Goal: Transaction & Acquisition: Purchase product/service

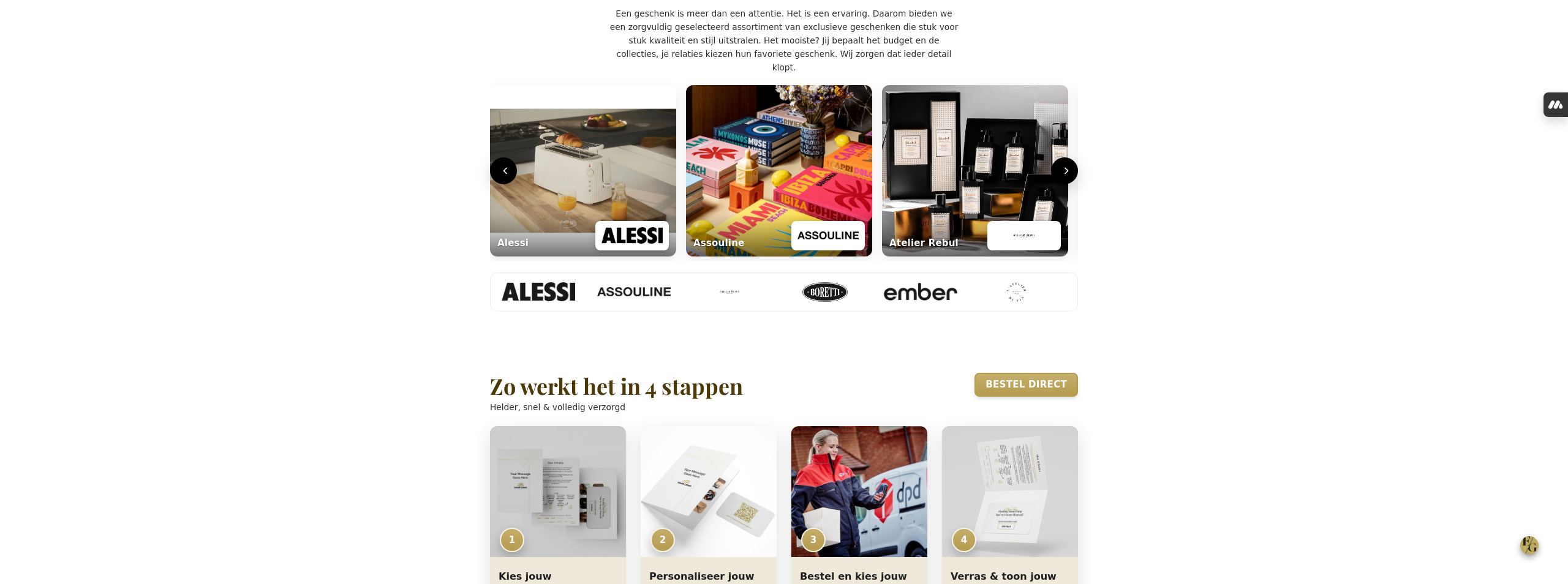
scroll to position [392, 0]
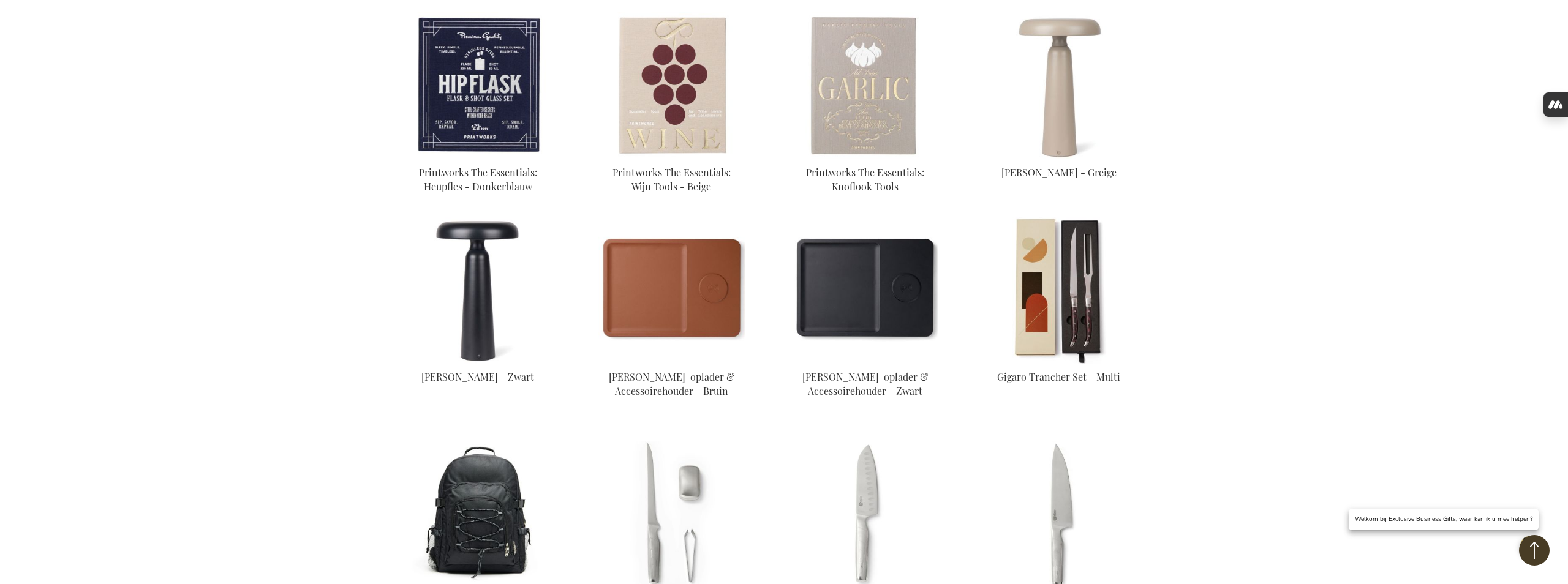
scroll to position [751, 0]
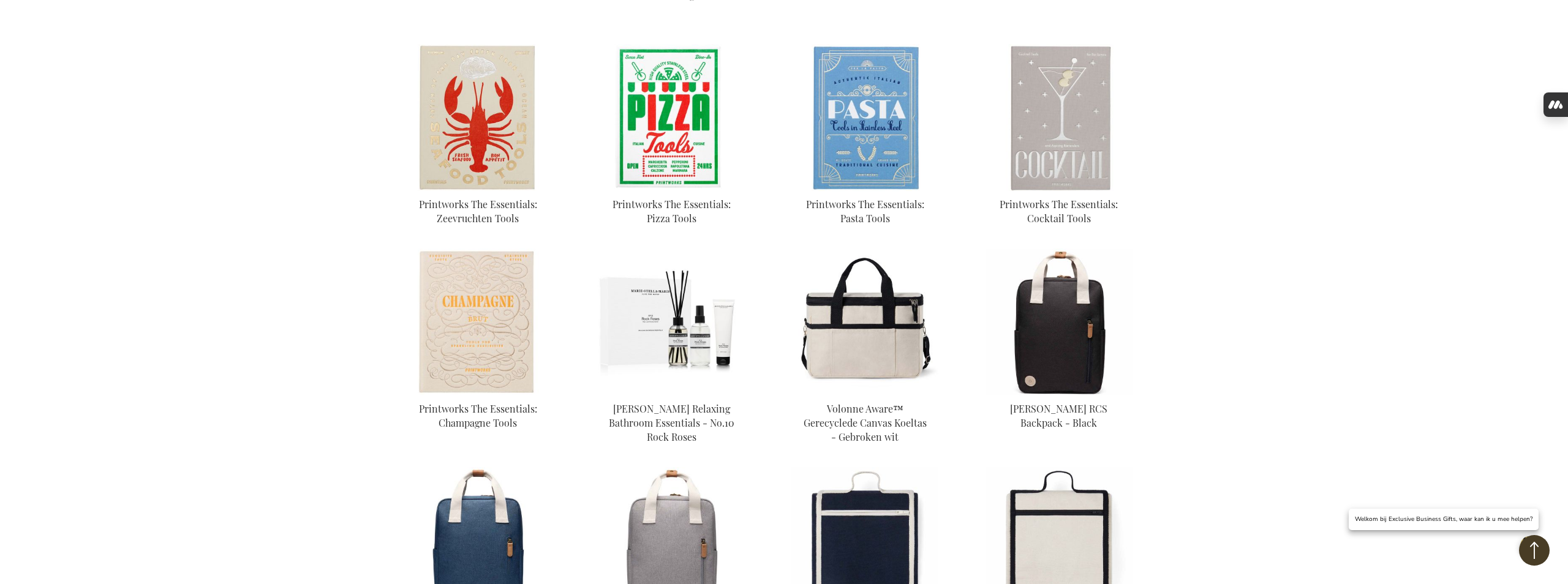
scroll to position [1759, 0]
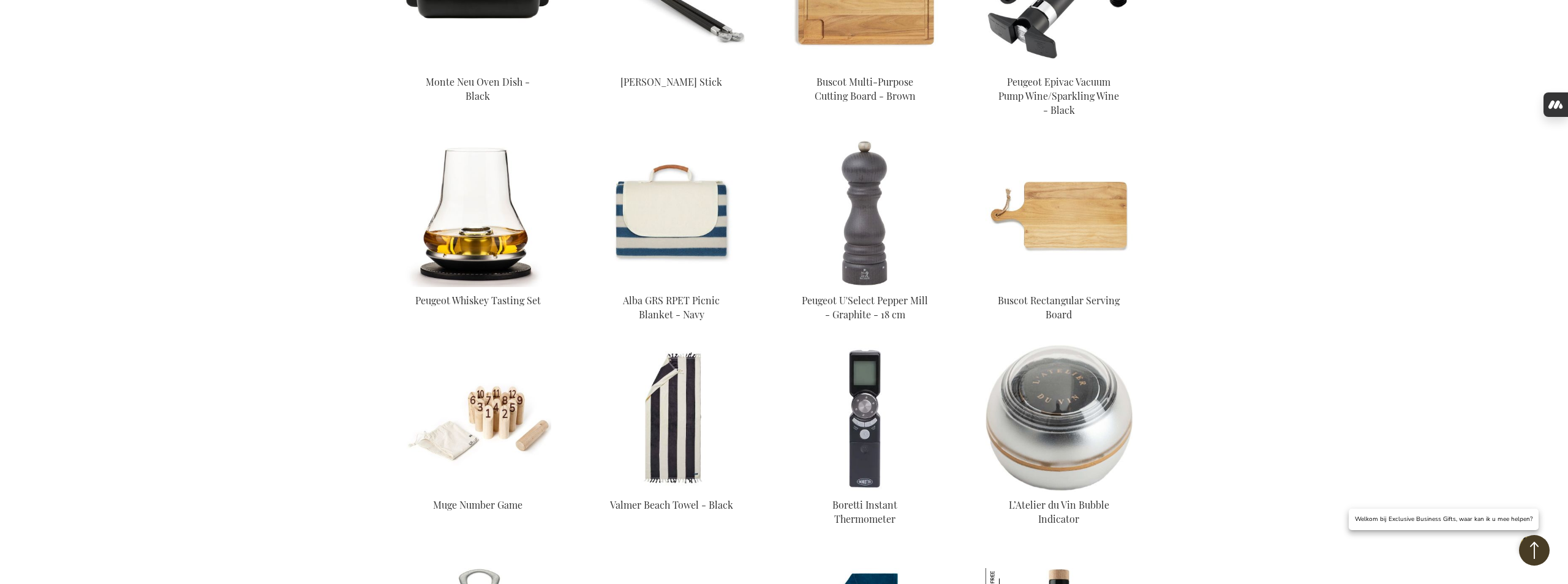
scroll to position [2554, 0]
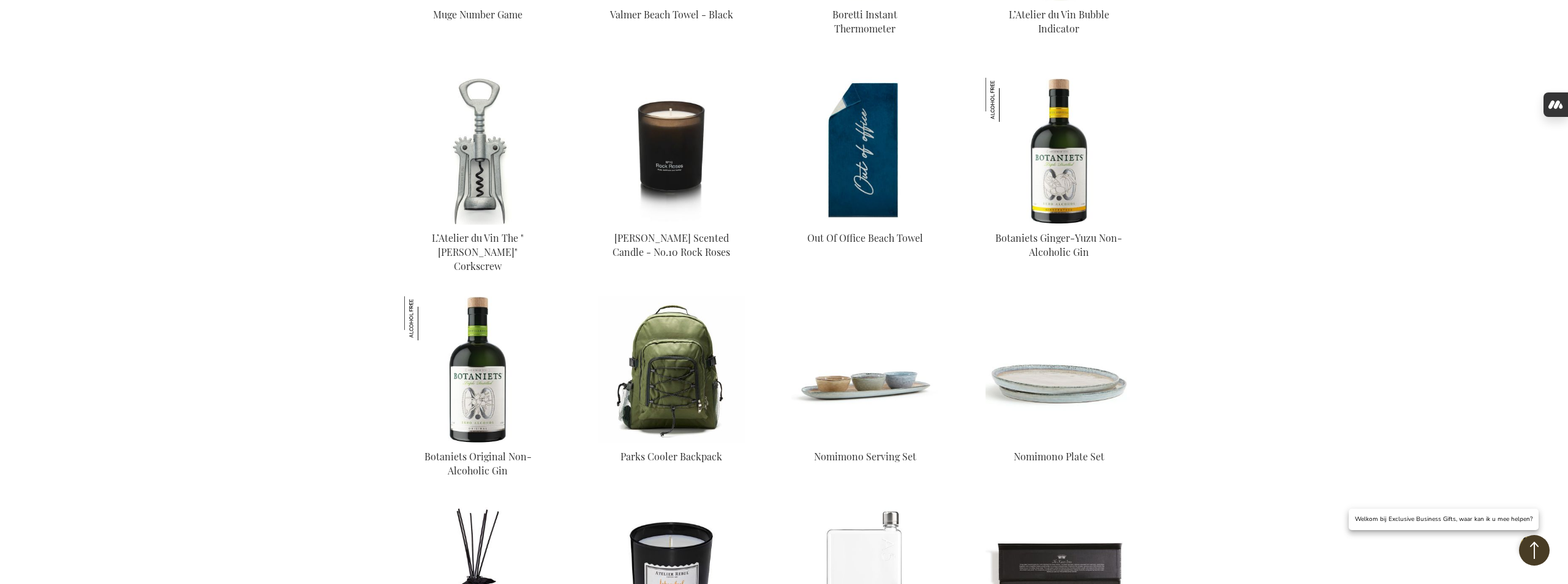
scroll to position [3262, 0]
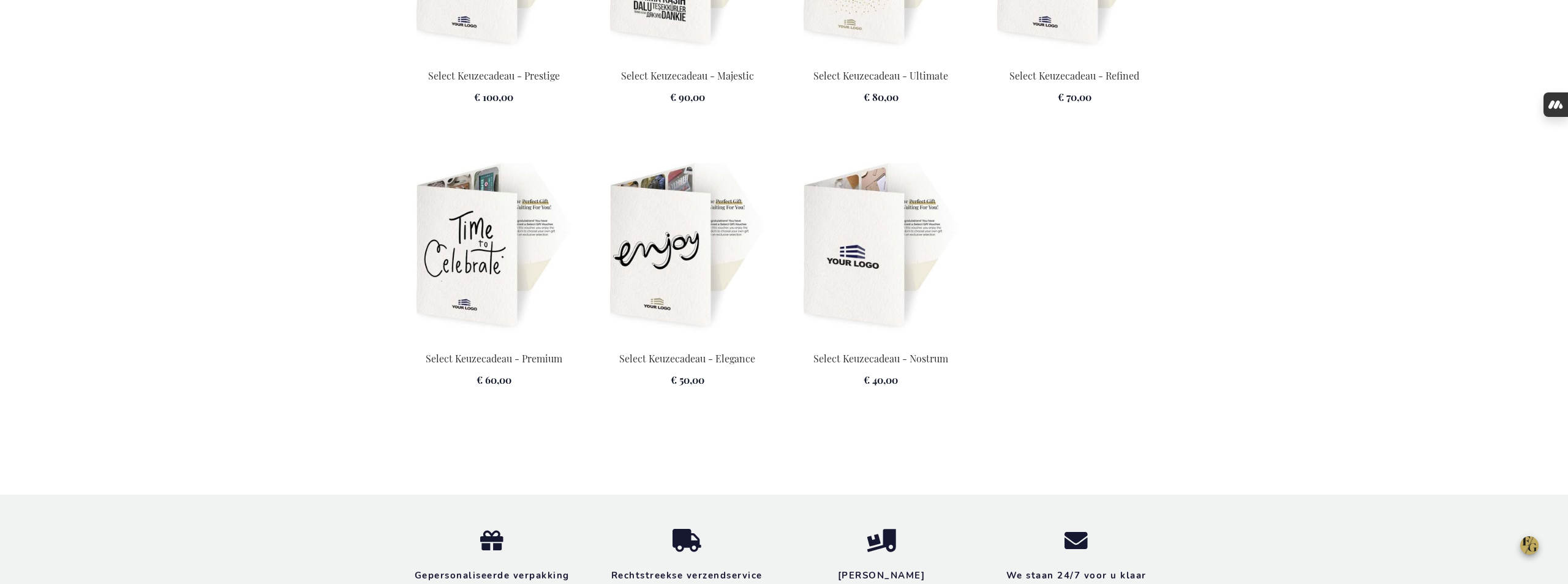
scroll to position [1851, 0]
type input "frederic@salixconsult.be"
click at [525, 293] on img at bounding box center [494, 245] width 179 height 171
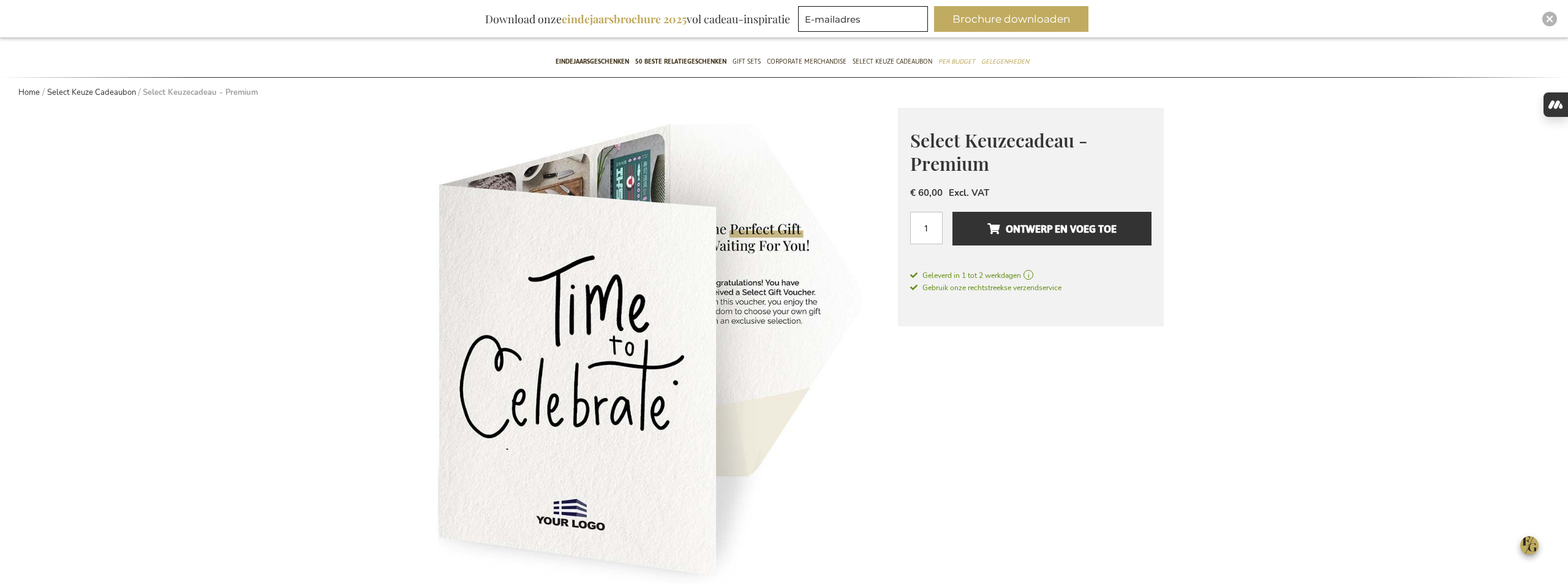
scroll to position [364, 0]
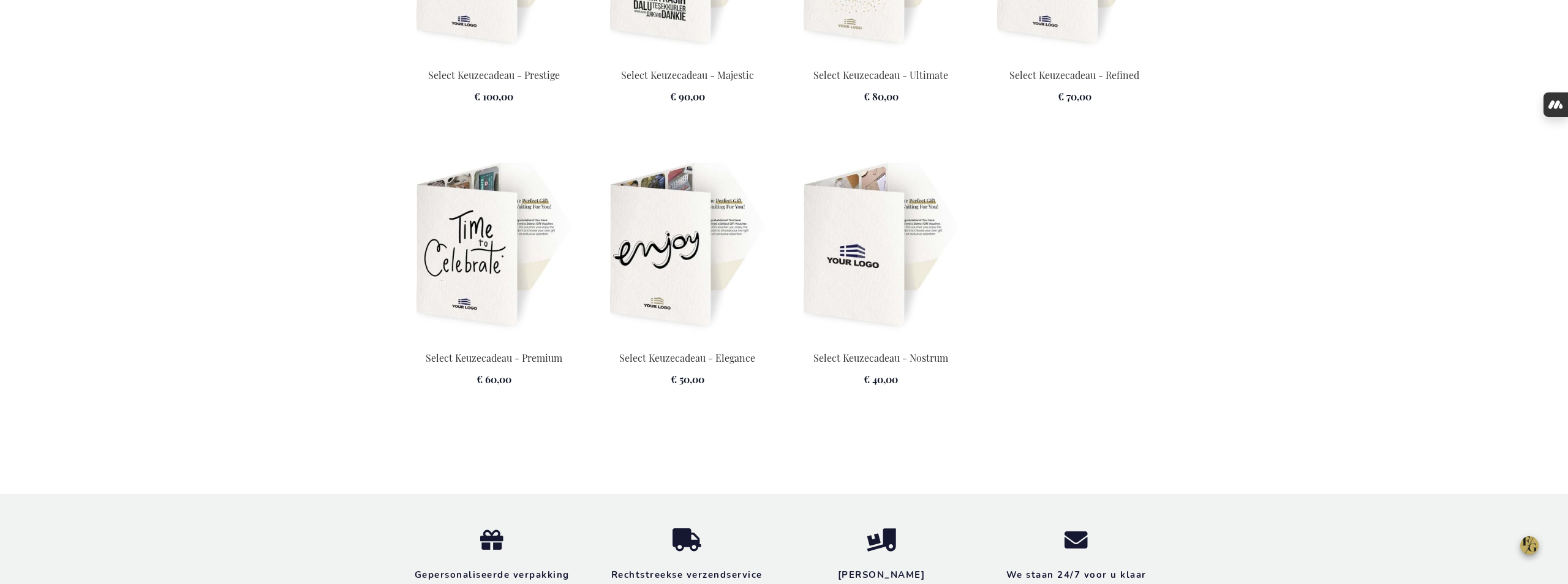
click at [501, 283] on img at bounding box center [494, 245] width 179 height 171
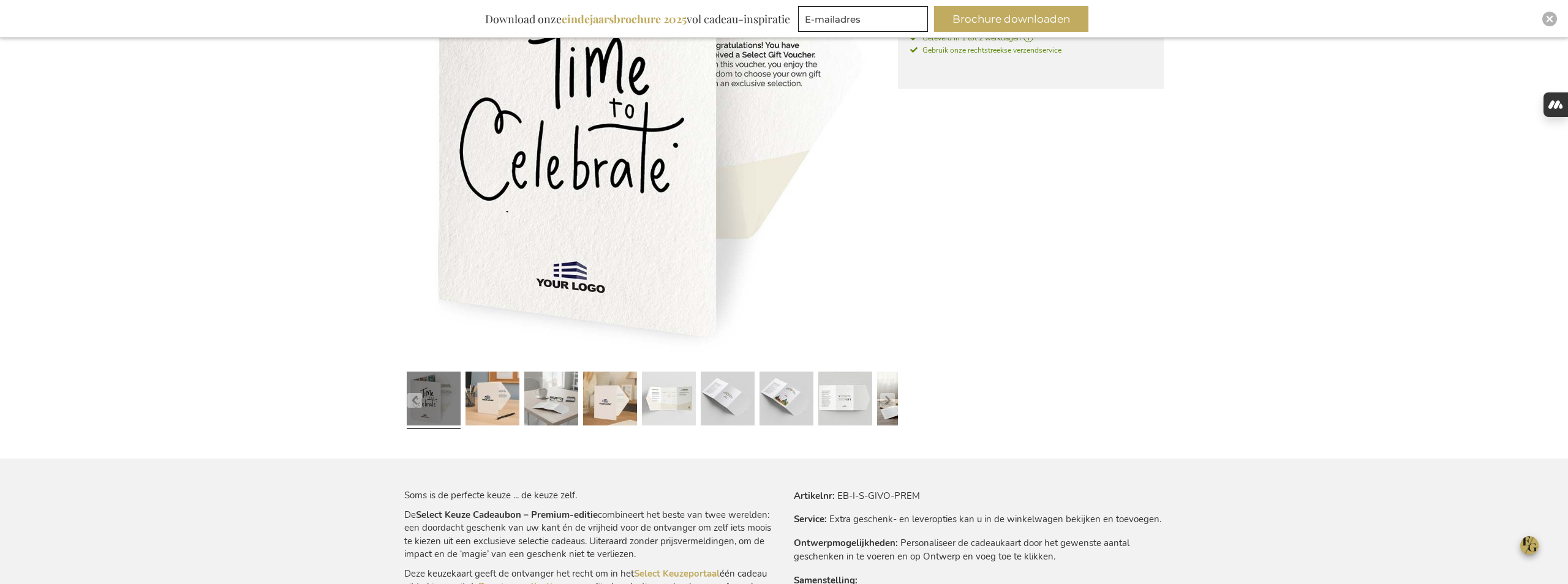
scroll to position [338, 0]
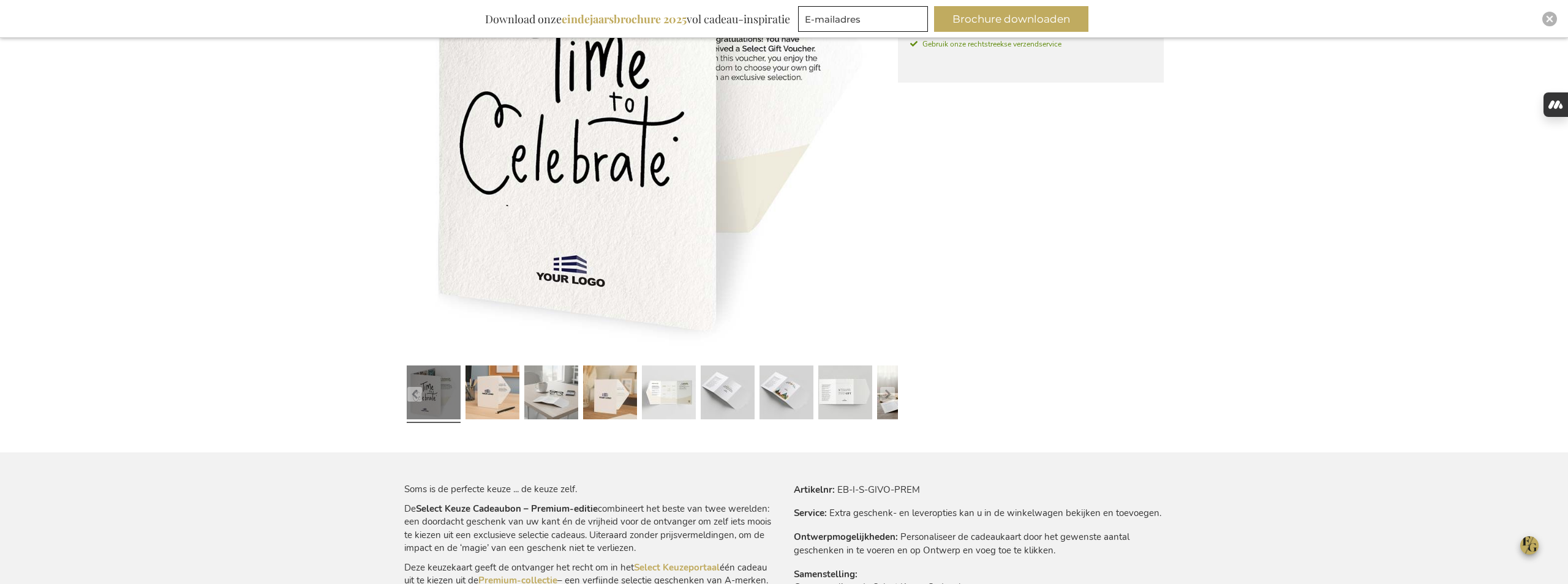
type input "[PERSON_NAME][EMAIL_ADDRESS][DOMAIN_NAME]"
click at [1546, 19] on img "Close" at bounding box center [1549, 19] width 8 height 8
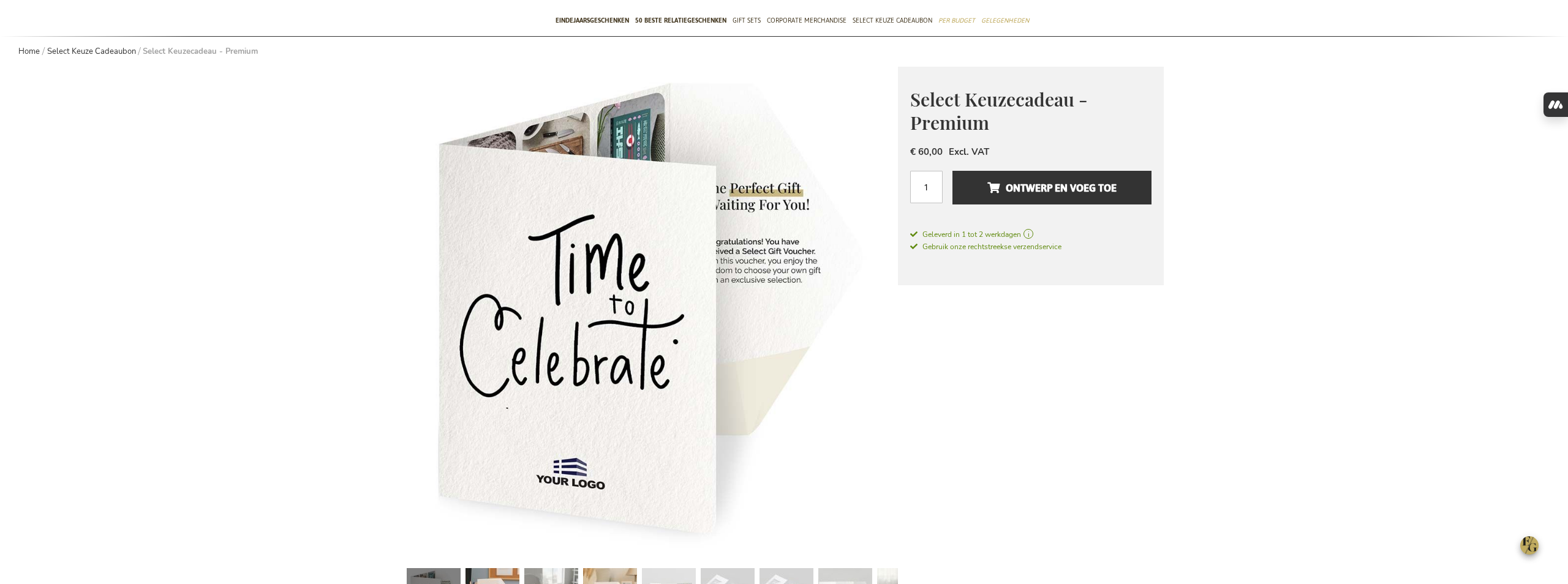
scroll to position [92, 0]
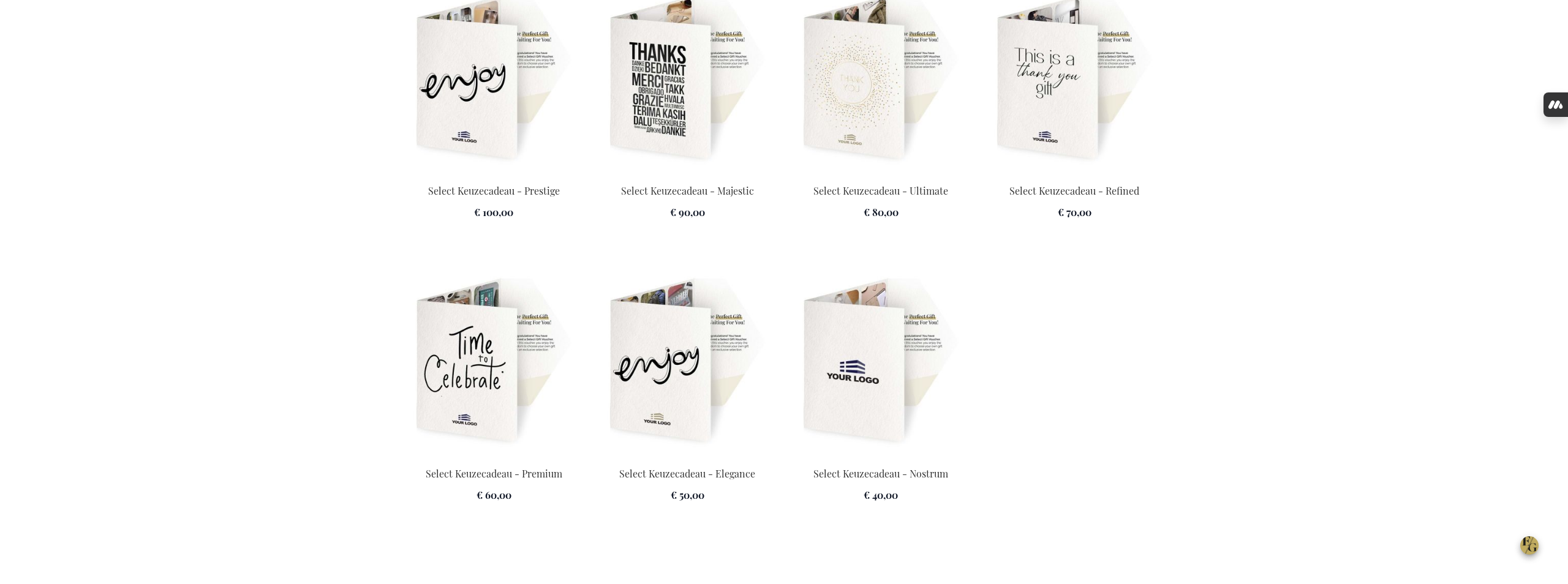
scroll to position [1849, 0]
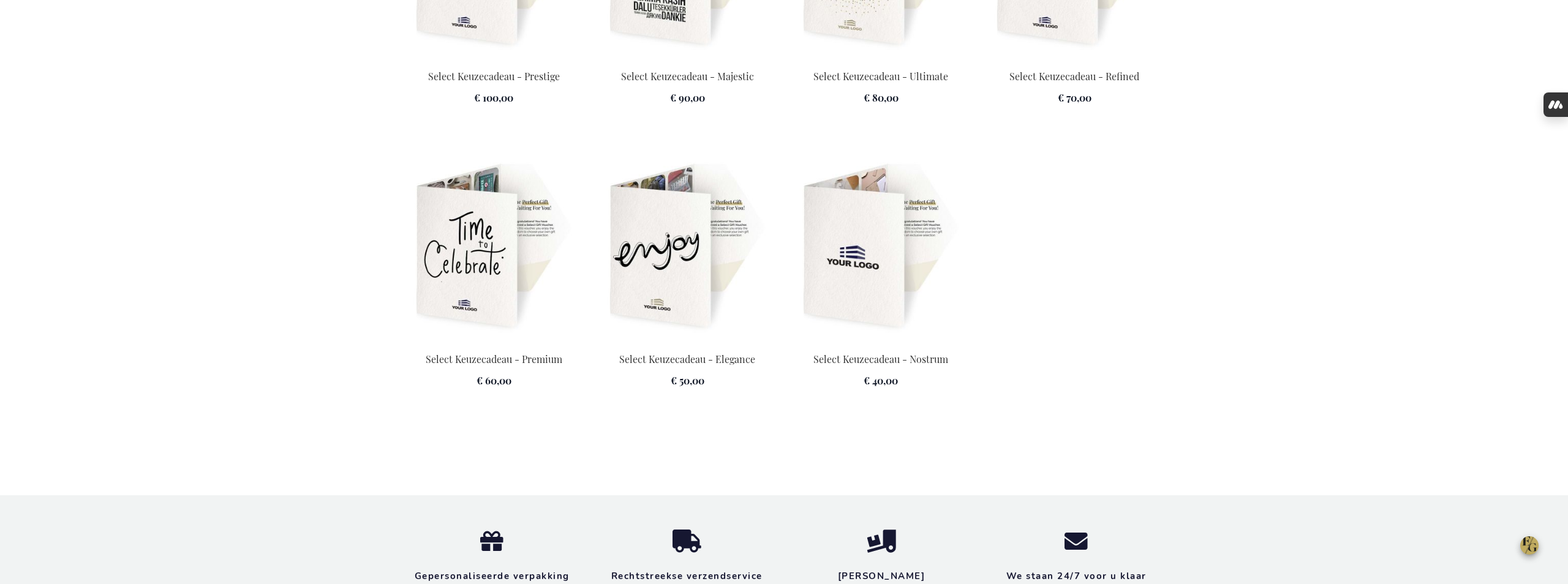
type input "[PERSON_NAME][EMAIL_ADDRESS][DOMAIN_NAME]"
click at [889, 262] on img at bounding box center [881, 247] width 179 height 171
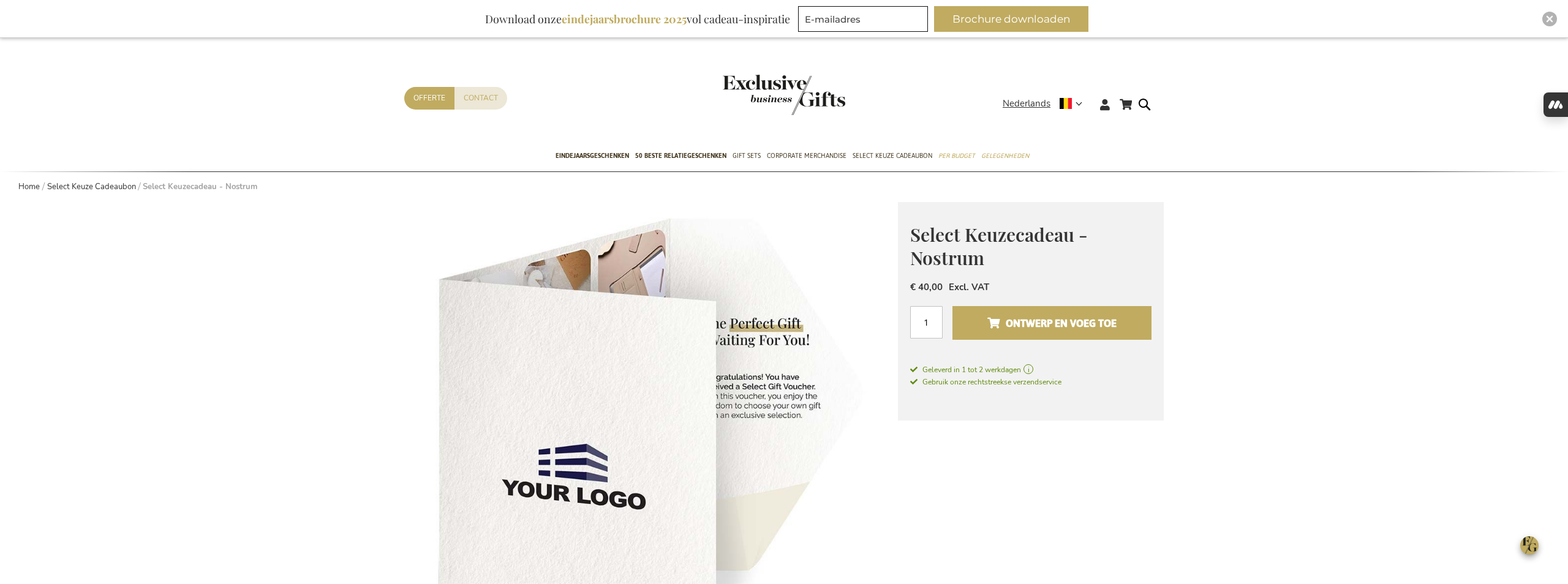
type input "[PERSON_NAME][EMAIL_ADDRESS][DOMAIN_NAME]"
click at [1062, 323] on span "Ontwerp en voeg toe" at bounding box center [1052, 323] width 129 height 20
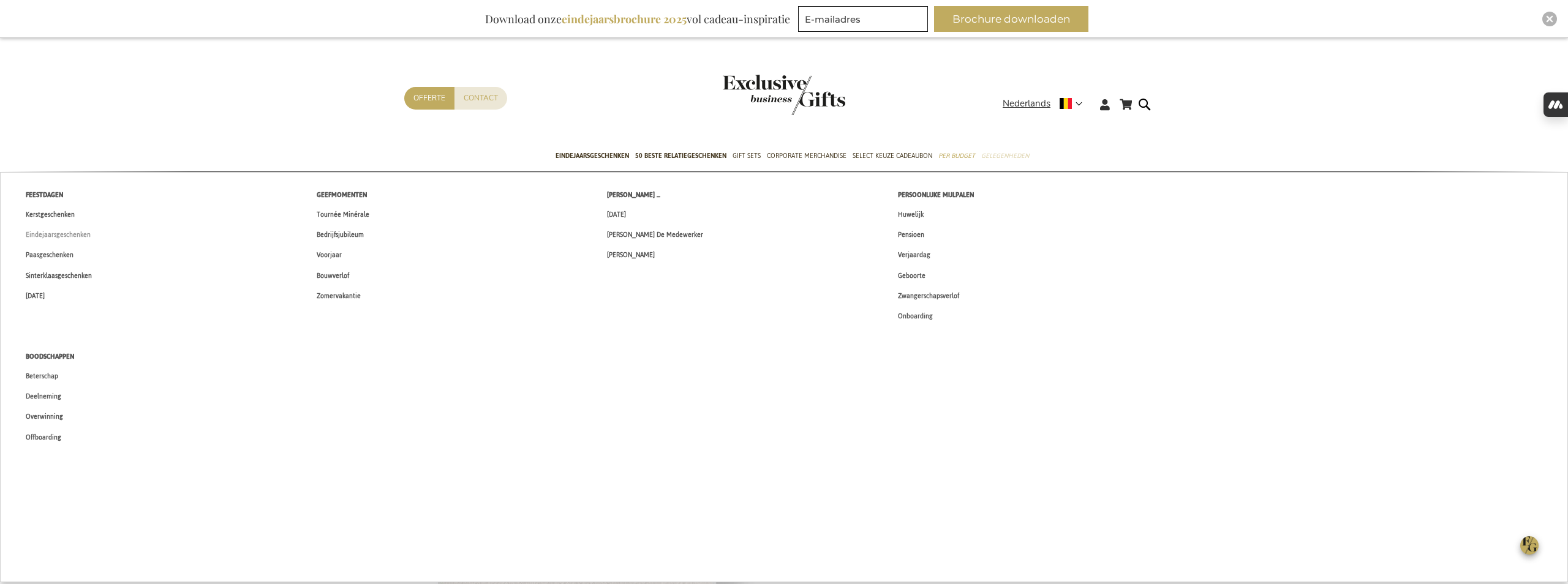
click at [65, 233] on span "Eindejaarsgeschenken" at bounding box center [58, 235] width 65 height 13
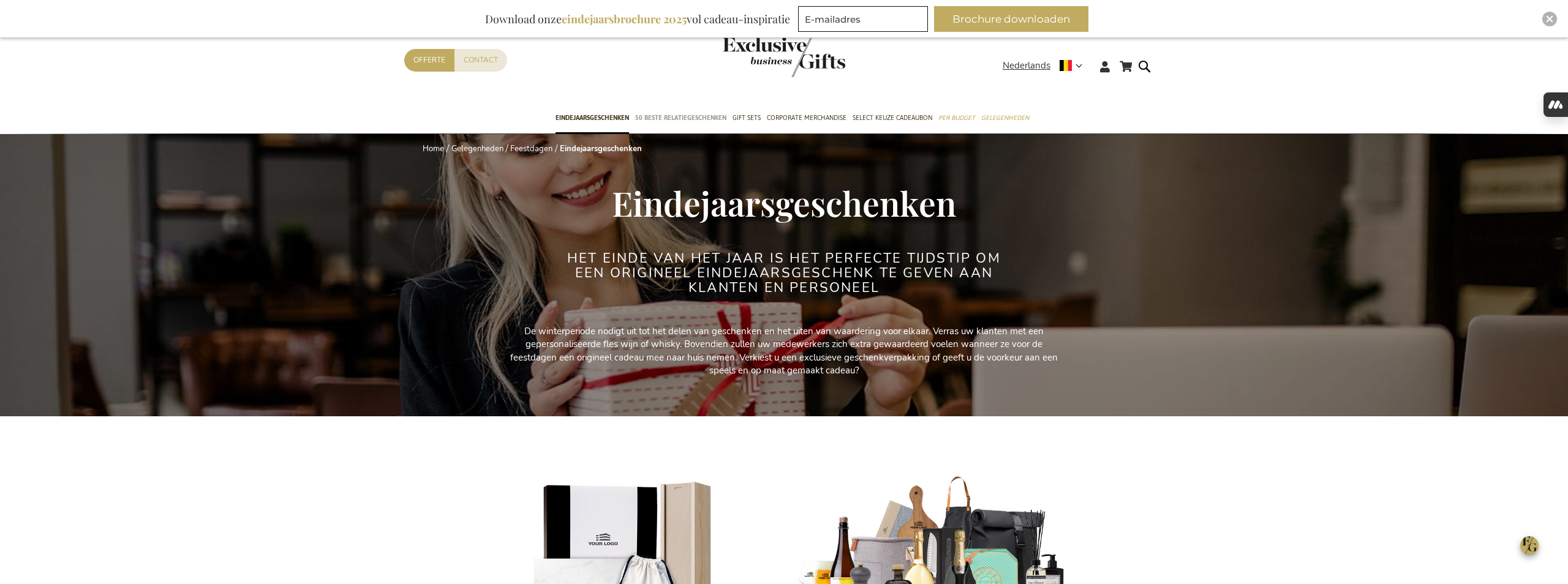
type input "[PERSON_NAME][EMAIL_ADDRESS][DOMAIN_NAME]"
click at [705, 117] on span "50 beste relatiegeschenken" at bounding box center [680, 117] width 91 height 13
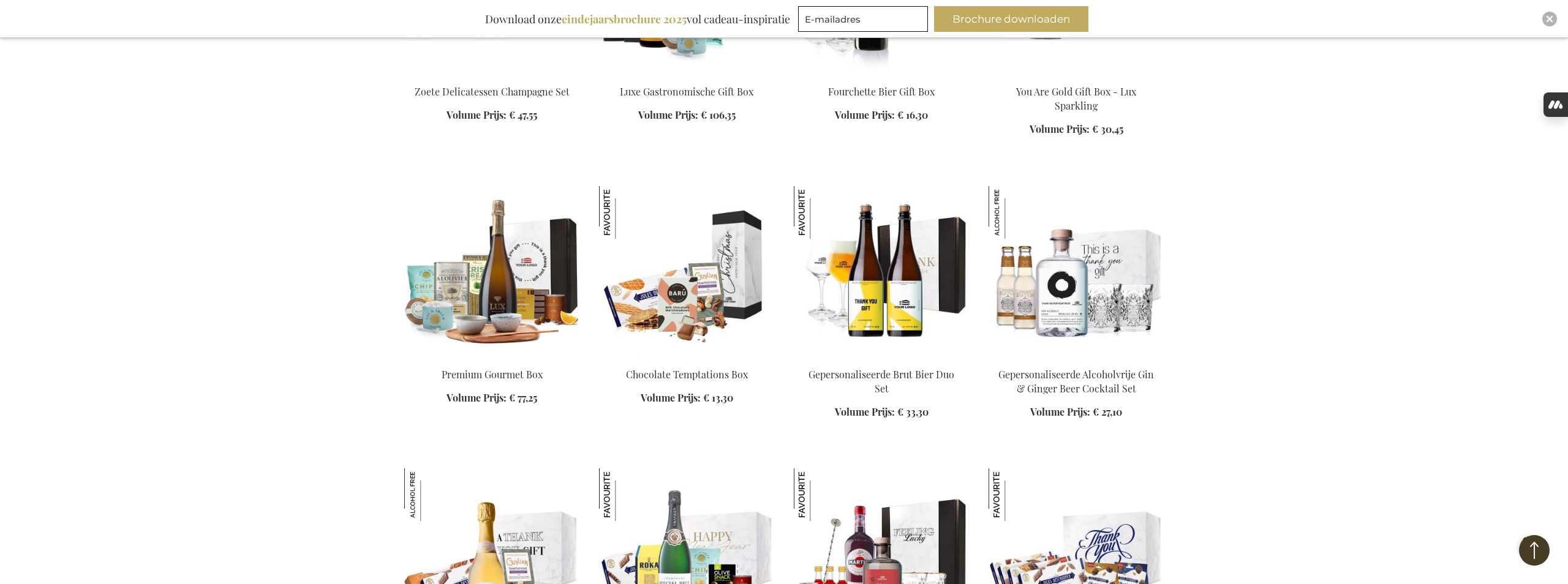
type input "[PERSON_NAME][EMAIL_ADDRESS][DOMAIN_NAME]"
click at [1553, 17] on img "Close" at bounding box center [1549, 19] width 8 height 8
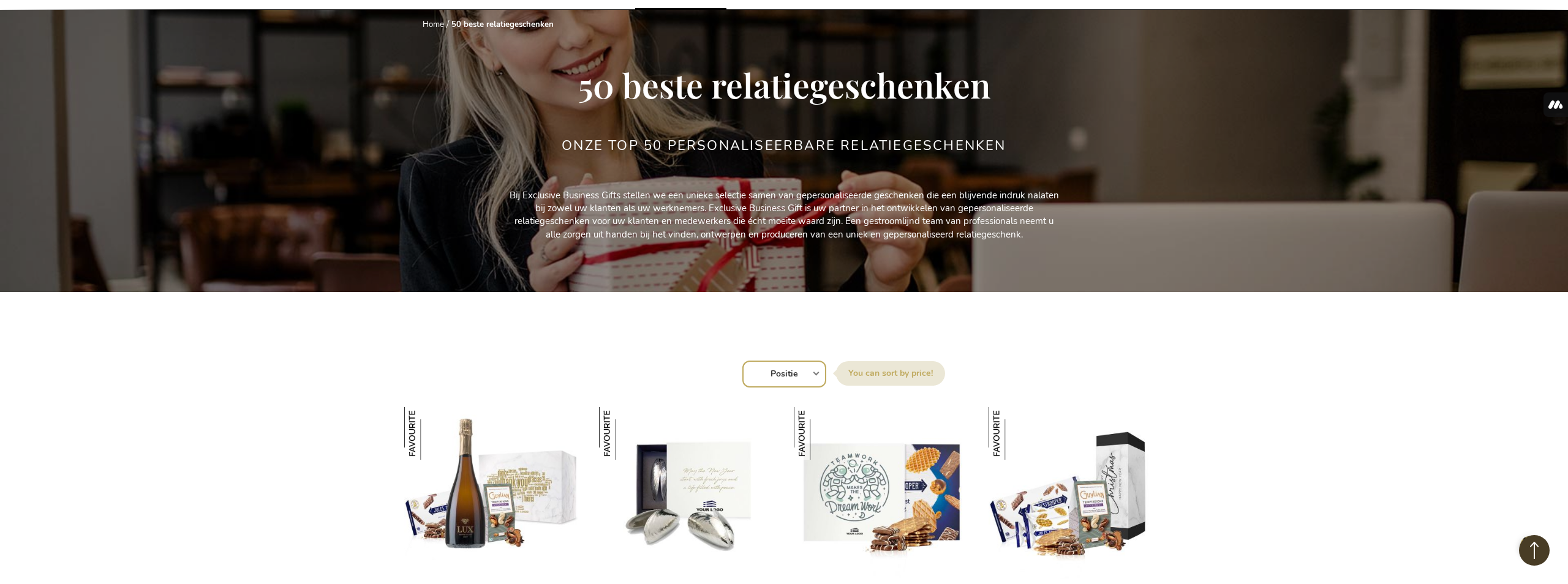
scroll to position [120, 0]
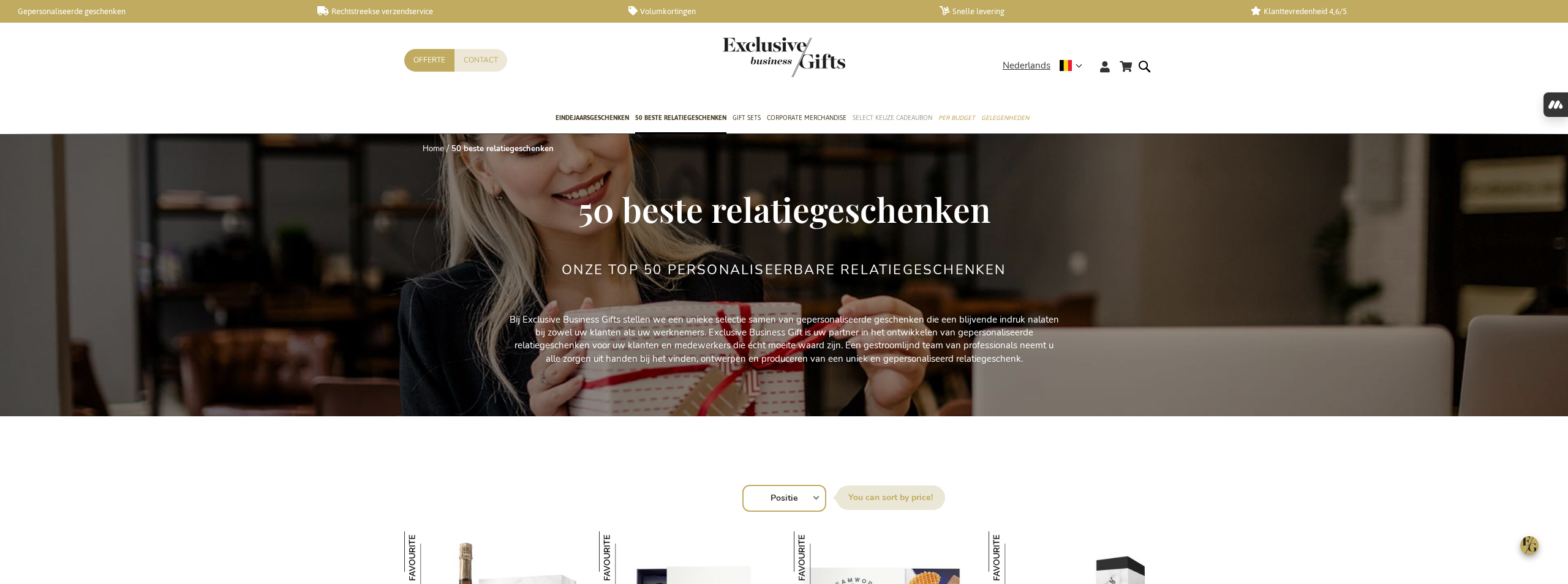
click at [878, 116] on span "Select Keuze Cadeaubon" at bounding box center [892, 117] width 80 height 13
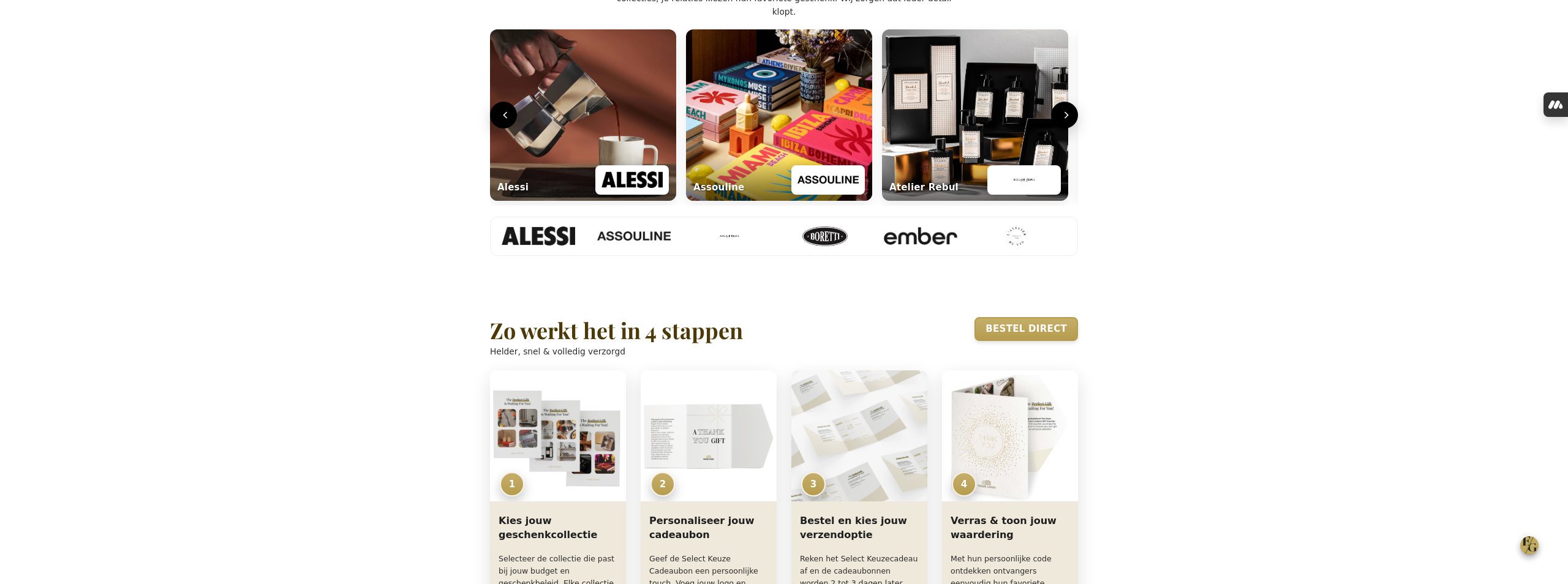
scroll to position [606, 0]
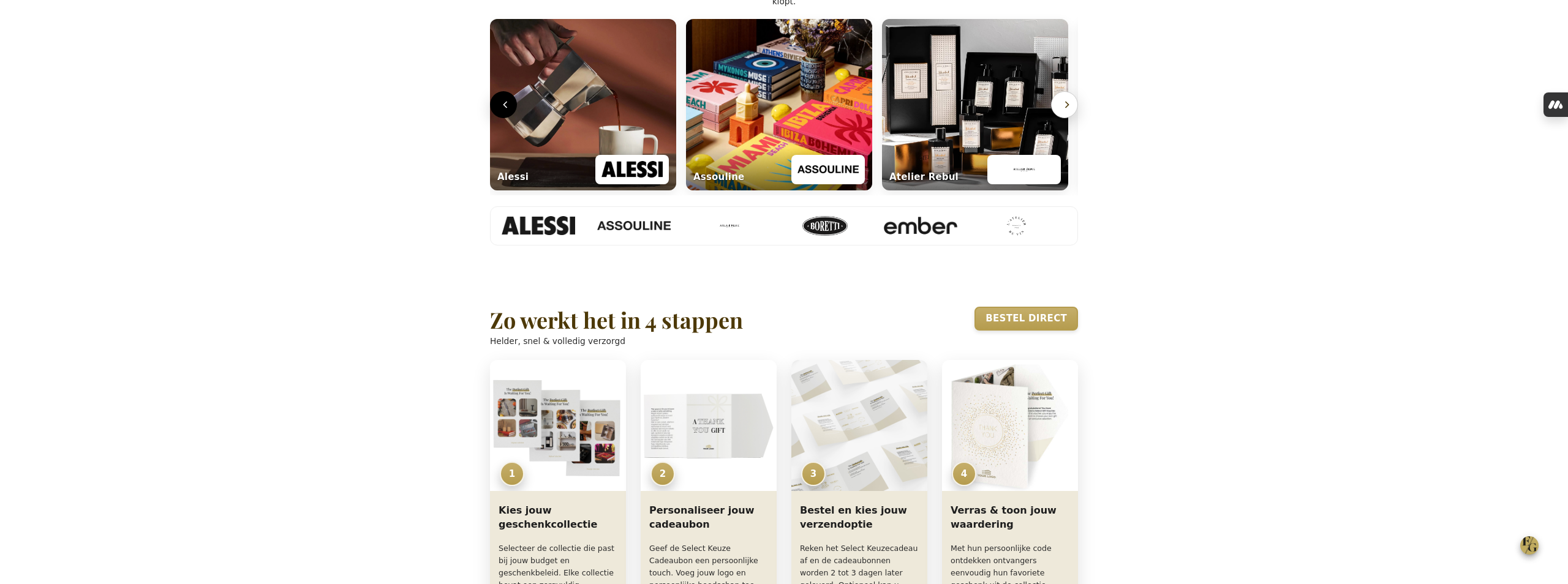
type input "[PERSON_NAME][EMAIL_ADDRESS][DOMAIN_NAME]"
click at [1067, 111] on icon "Volgende" at bounding box center [1067, 105] width 13 height 13
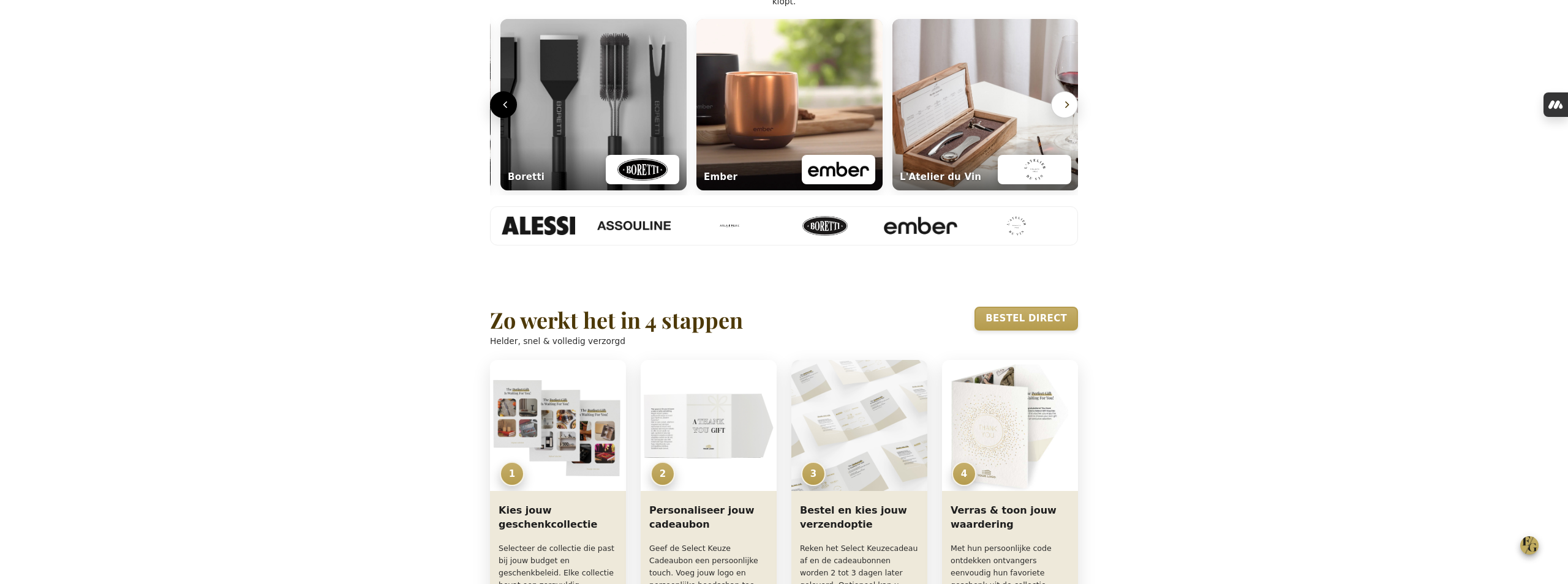
scroll to position [0, 593]
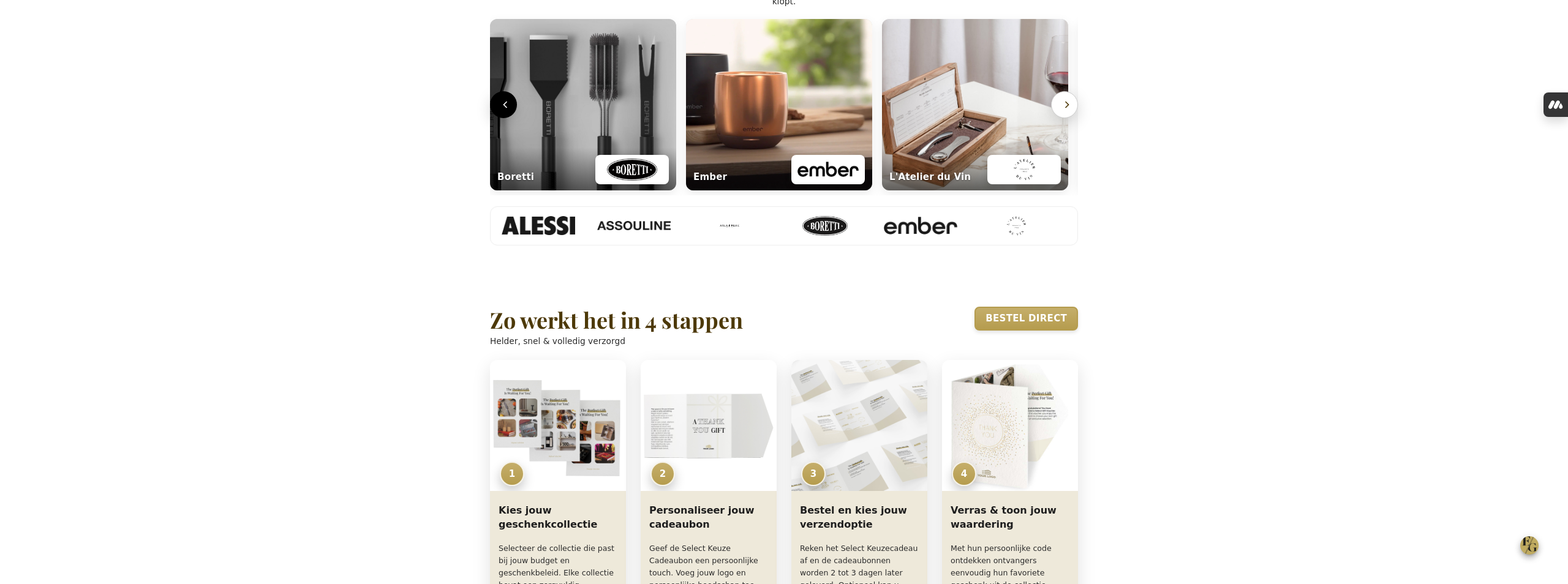
click at [1067, 111] on icon "Volgende" at bounding box center [1067, 105] width 13 height 13
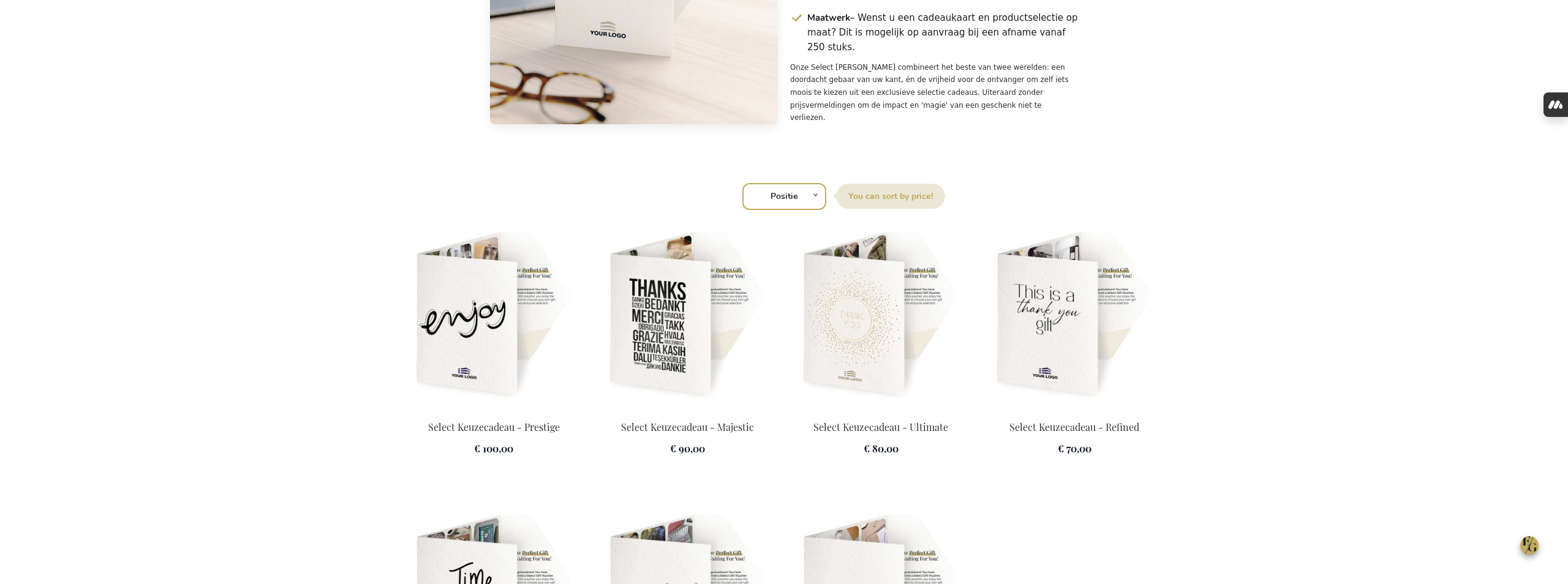
scroll to position [1507, 0]
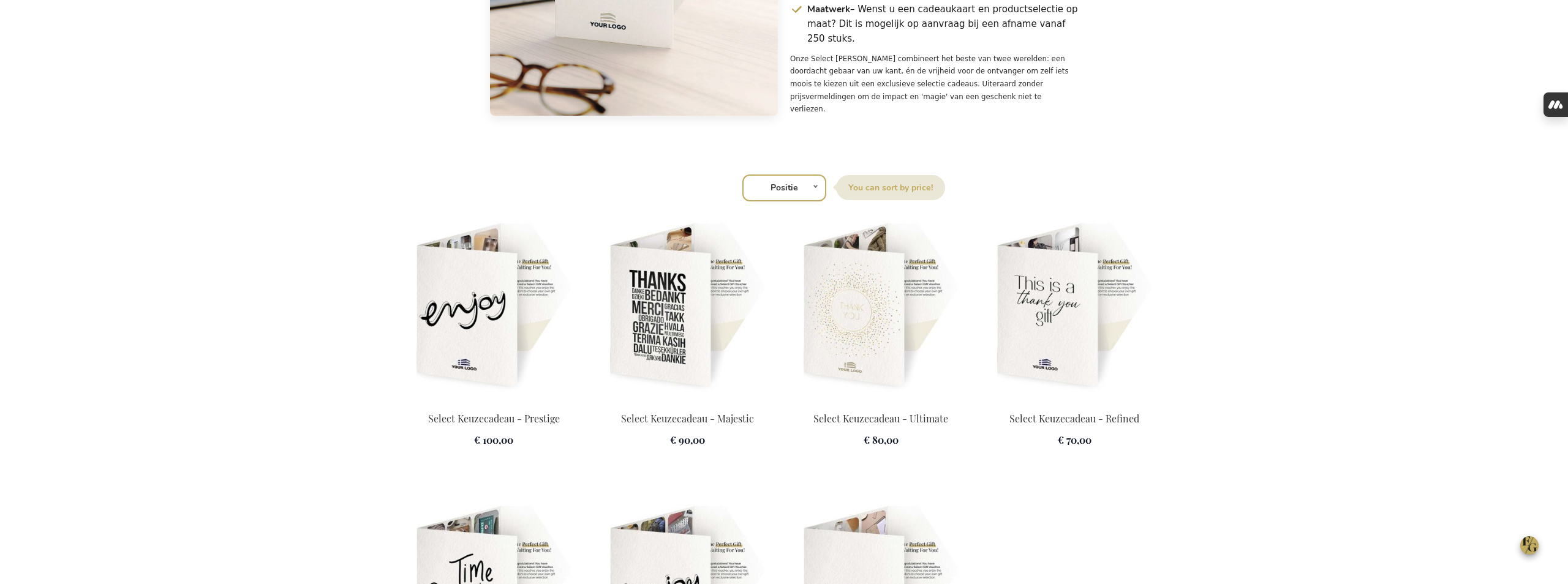
click at [1081, 301] on img at bounding box center [1074, 306] width 179 height 171
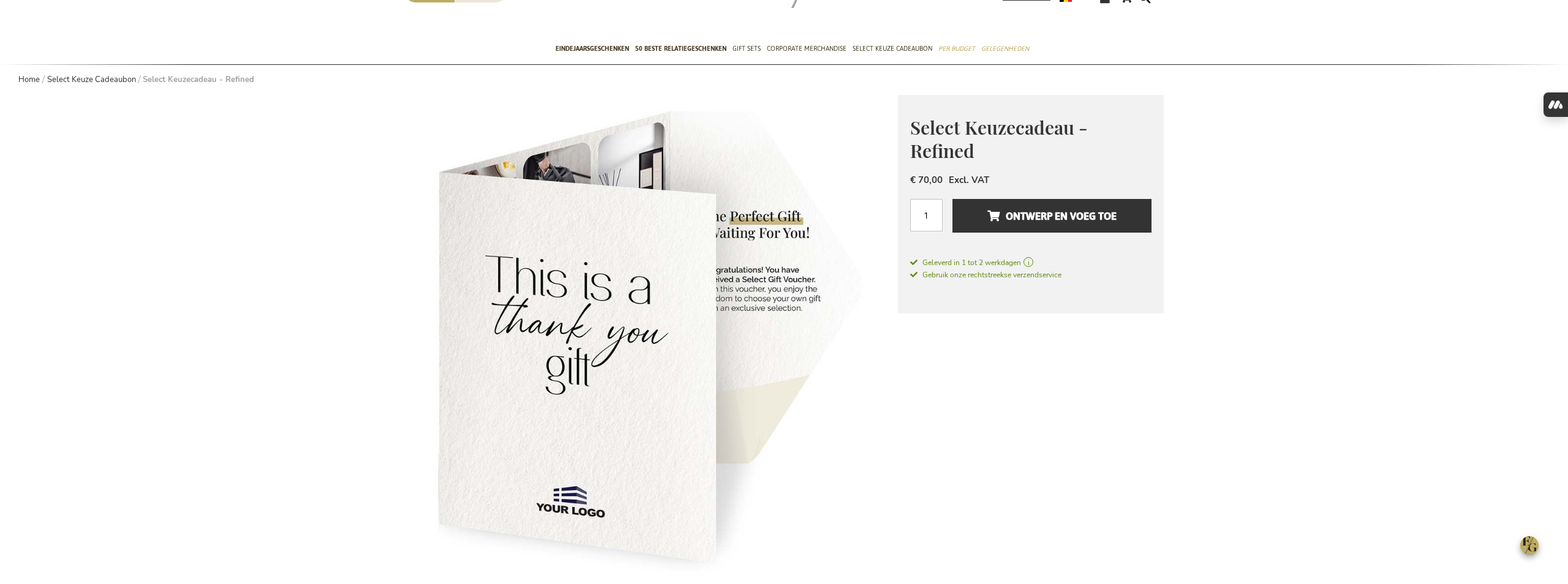
scroll to position [70, 0]
type input "[PERSON_NAME][EMAIL_ADDRESS][DOMAIN_NAME]"
click at [1088, 217] on span "Ontwerp en voeg toe" at bounding box center [1052, 215] width 129 height 20
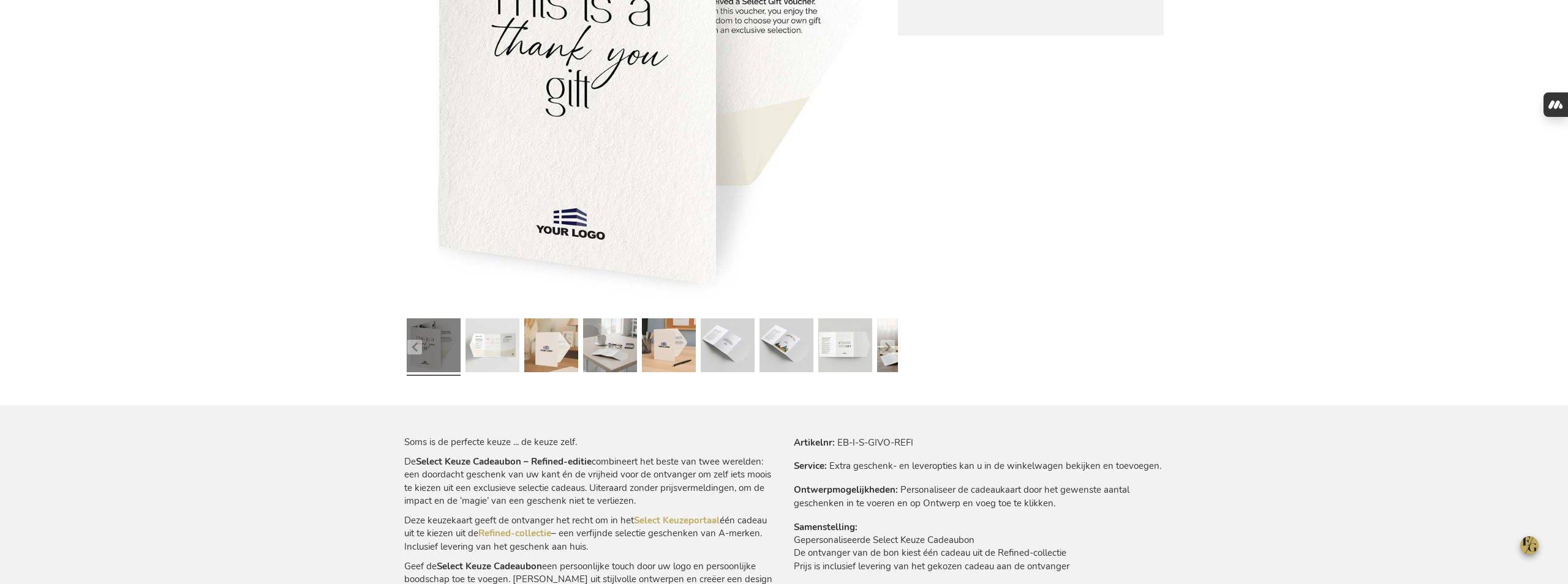
scroll to position [0, 0]
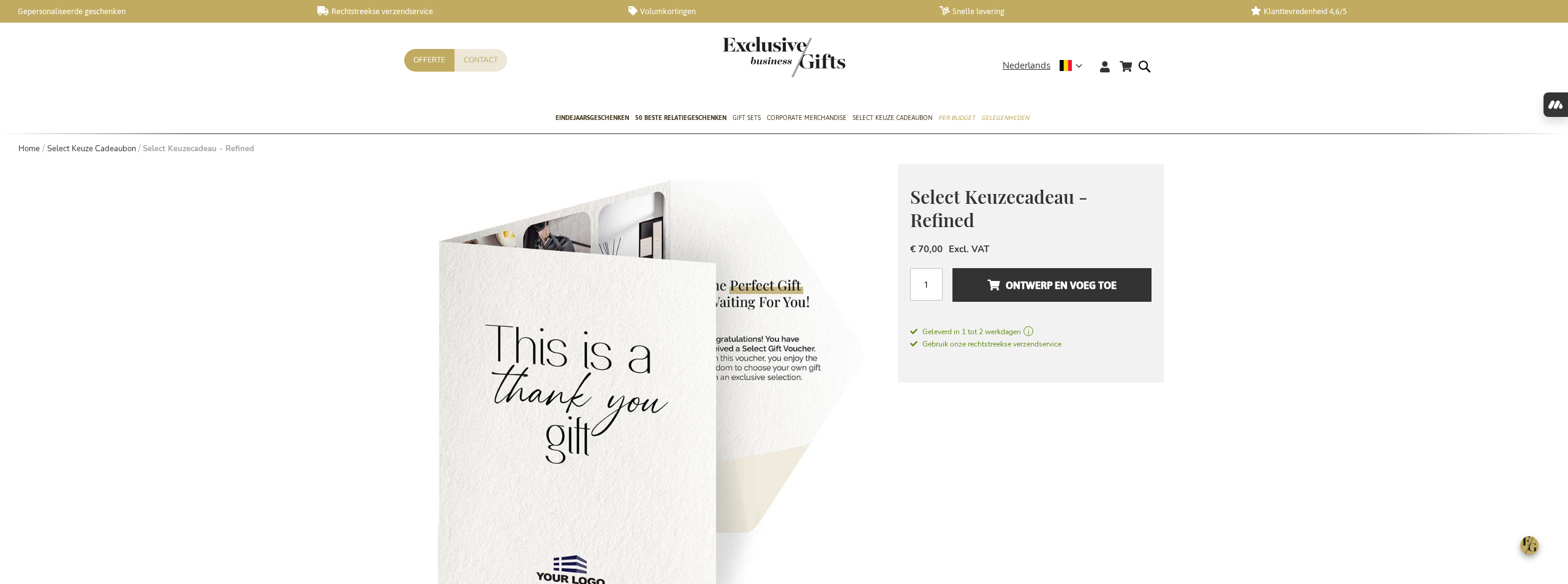
click at [798, 65] on img "store logo" at bounding box center [783, 57] width 122 height 41
